Goal: Entertainment & Leisure: Consume media (video, audio)

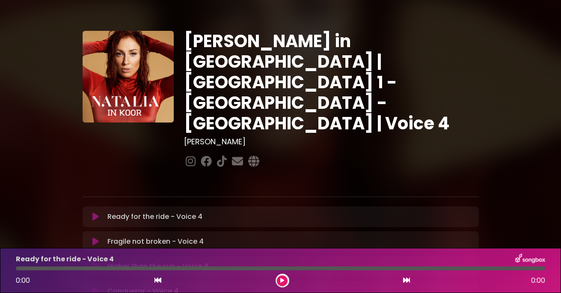
scroll to position [214, 0]
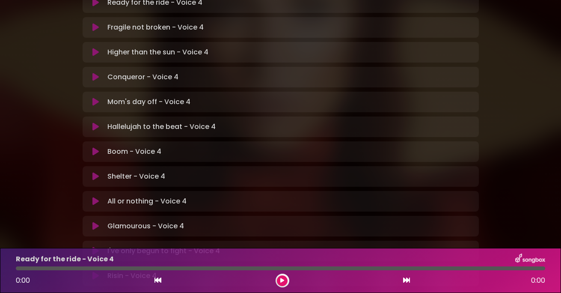
click at [283, 279] on icon at bounding box center [282, 280] width 4 height 5
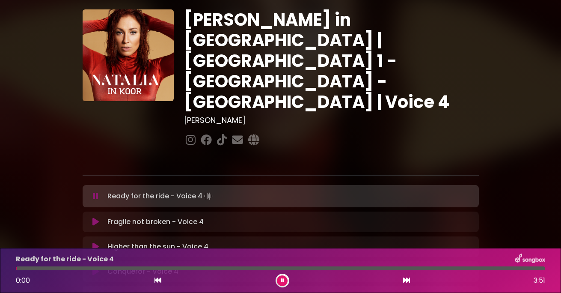
scroll to position [0, 0]
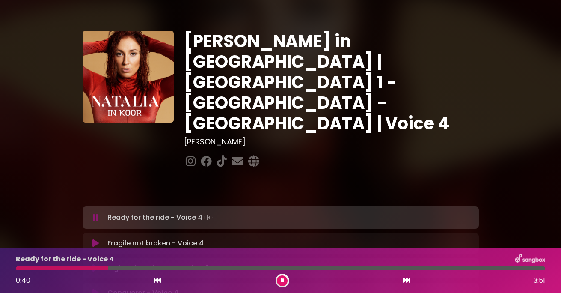
click at [284, 276] on button at bounding box center [282, 280] width 11 height 11
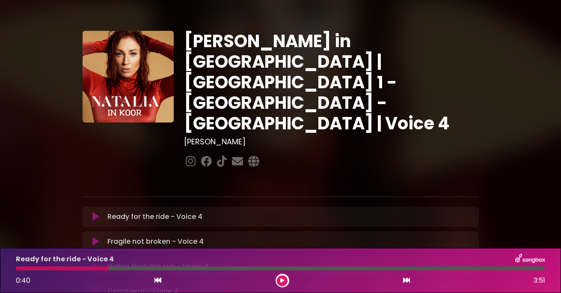
click at [281, 276] on button at bounding box center [282, 280] width 11 height 11
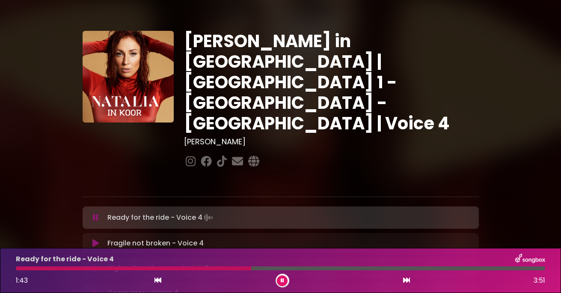
click at [280, 277] on button at bounding box center [282, 280] width 11 height 11
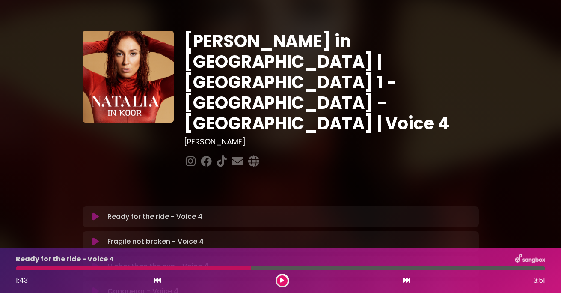
click at [280, 277] on button at bounding box center [282, 280] width 11 height 11
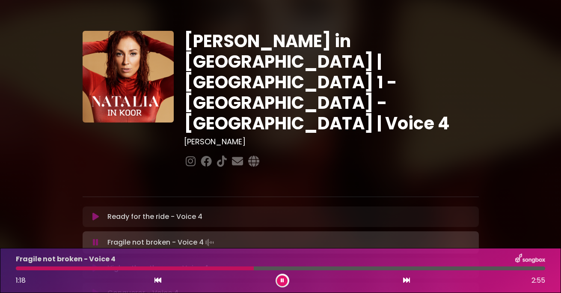
click at [285, 278] on button at bounding box center [282, 280] width 11 height 11
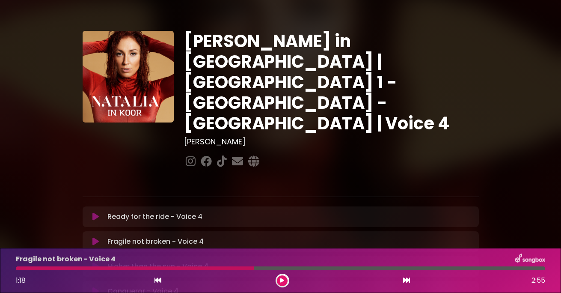
click at [157, 279] on icon at bounding box center [158, 279] width 7 height 7
click at [404, 276] on button at bounding box center [407, 280] width 8 height 11
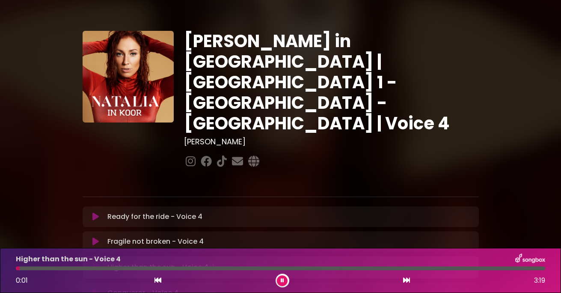
click at [282, 279] on icon at bounding box center [282, 280] width 3 height 5
click at [281, 279] on icon at bounding box center [282, 280] width 4 height 5
